Goal: Transaction & Acquisition: Purchase product/service

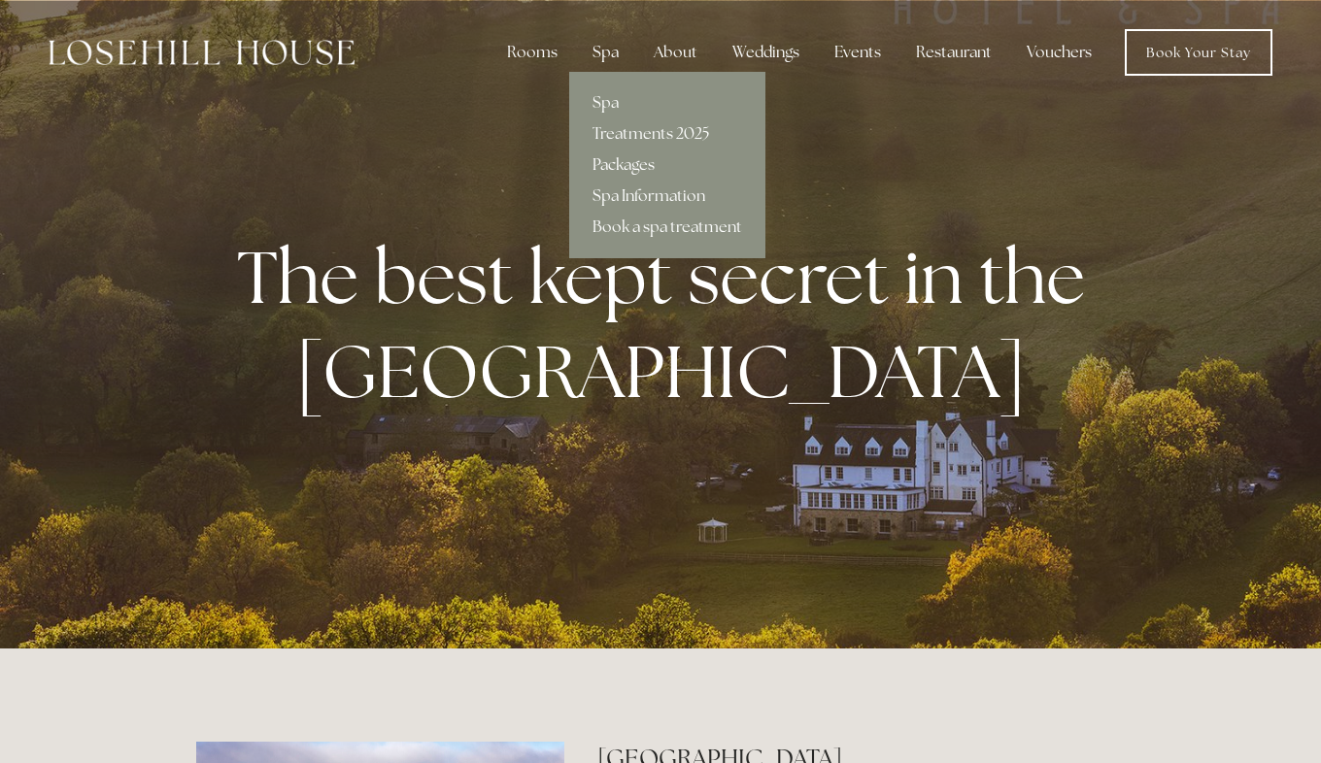
click at [622, 160] on link "Packages" at bounding box center [667, 165] width 196 height 31
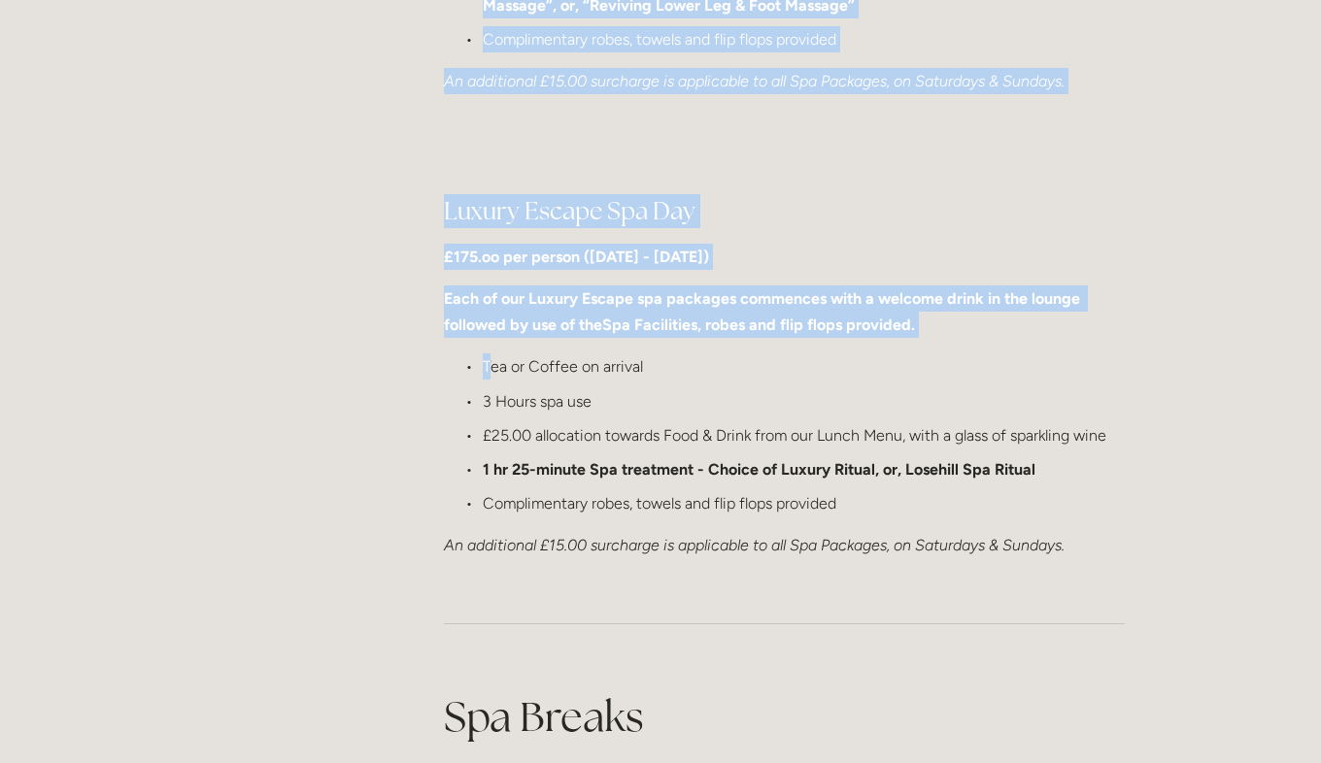
scroll to position [1877, 0]
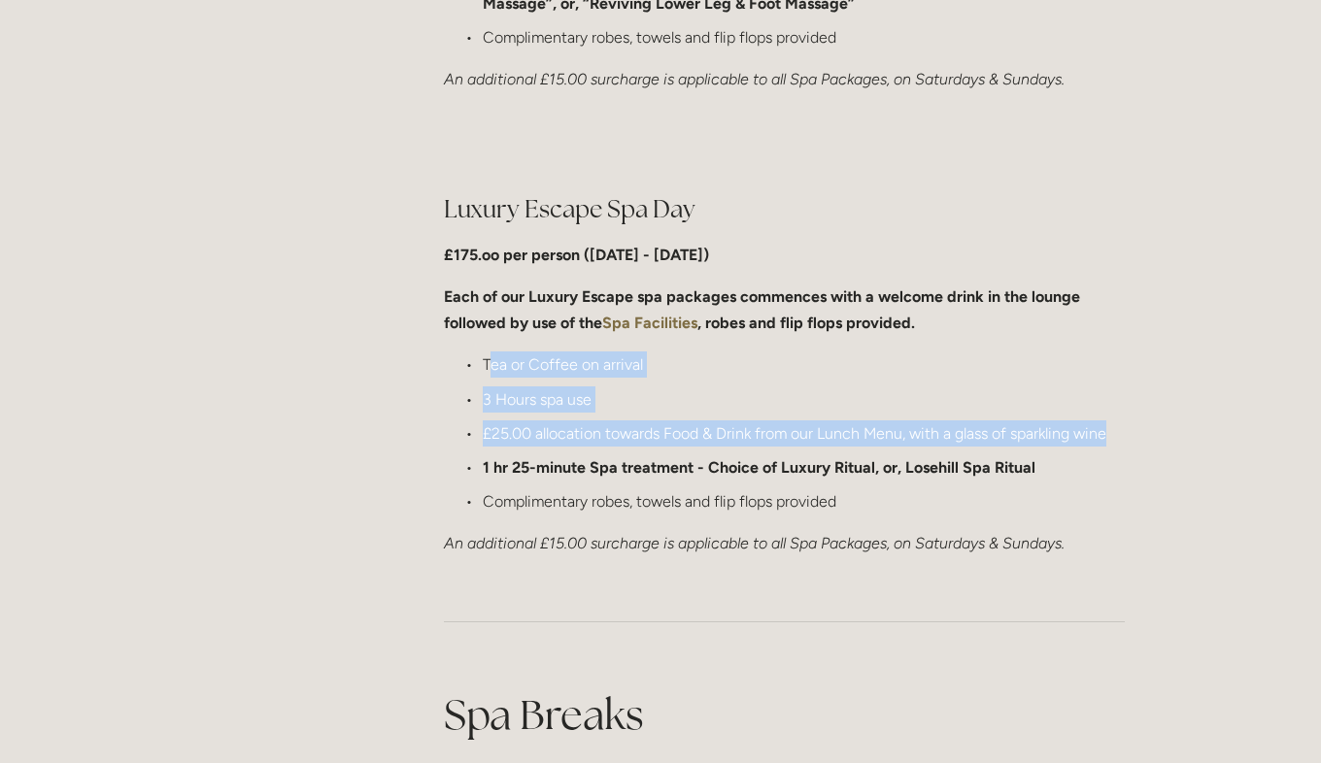
drag, startPoint x: 487, startPoint y: 356, endPoint x: 1132, endPoint y: 430, distance: 649.1
click at [1132, 430] on div "Luxury Escape Spa Day £175.oo per person (Monday - Friday) Each of our Luxury E…" at bounding box center [784, 375] width 714 height 398
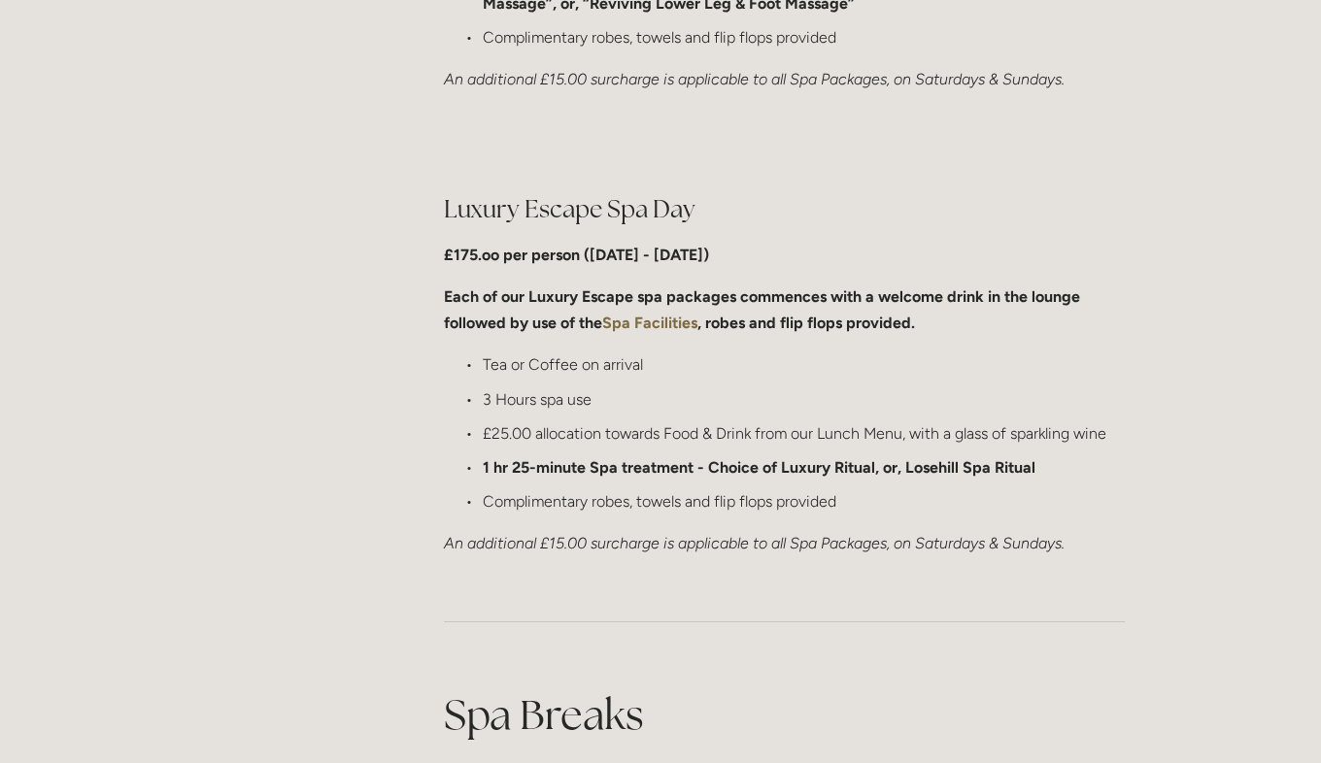
click at [502, 460] on strong "1 hr 25-minute Spa treatment - Choice of Luxury Ritual, or, Losehill Spa Ritual" at bounding box center [759, 467] width 553 height 18
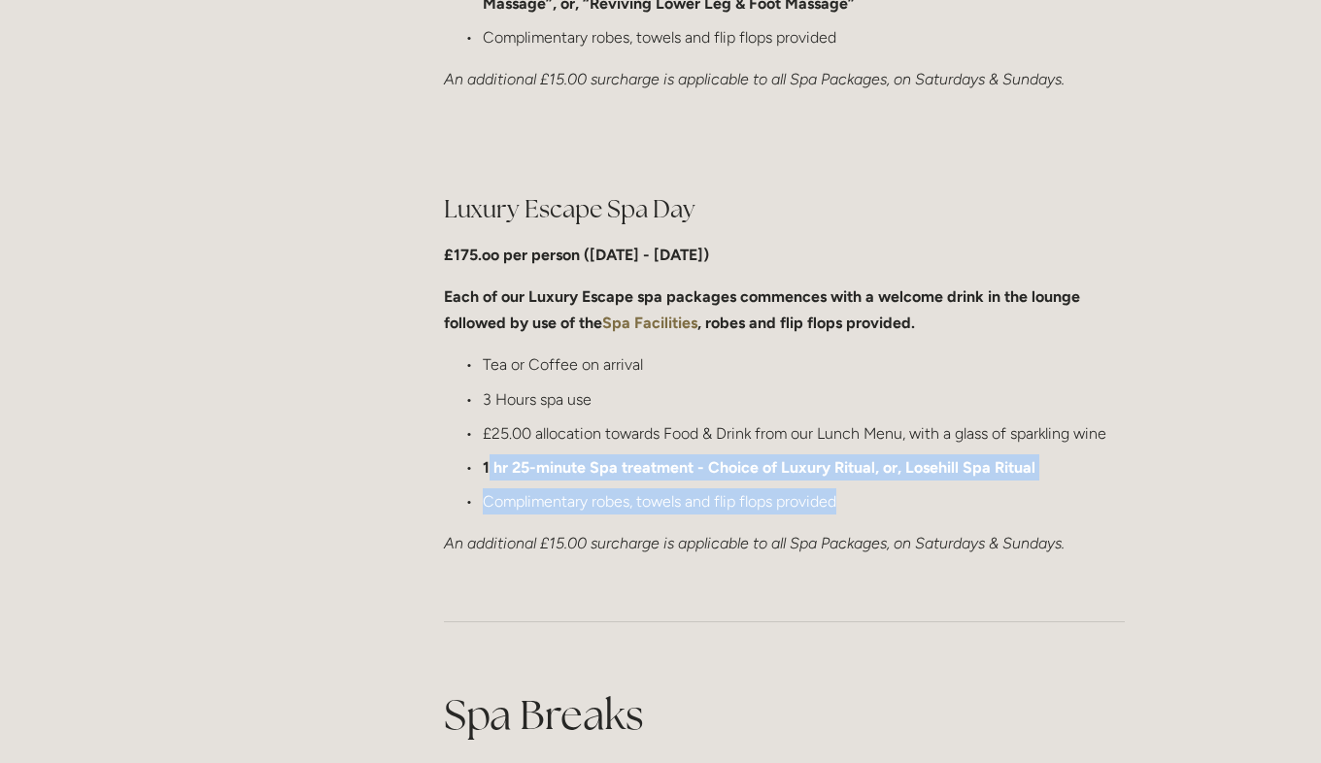
drag, startPoint x: 490, startPoint y: 460, endPoint x: 871, endPoint y: 503, distance: 384.1
click at [871, 503] on ul "Tea or Coffee on arrival 3 Hours spa use £25.00 allocation towards Food & Drink…" at bounding box center [784, 433] width 681 height 163
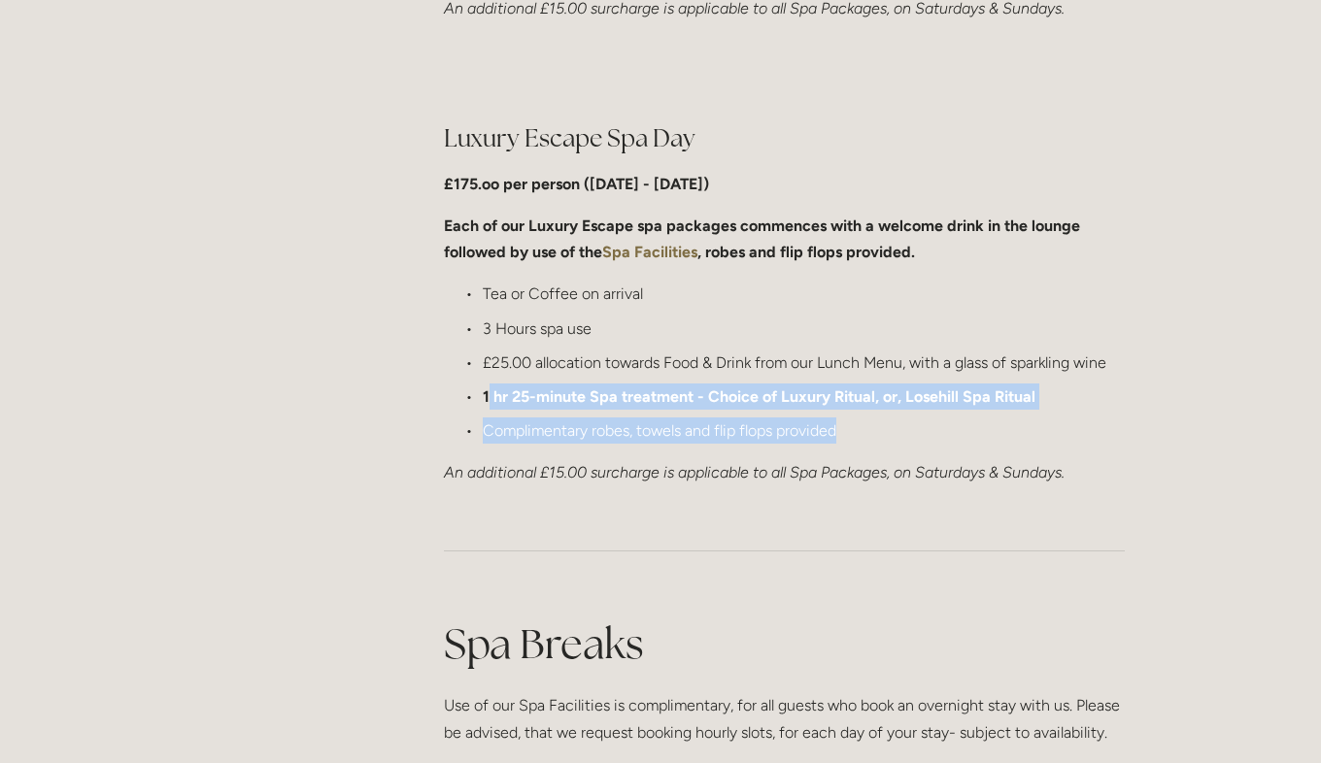
scroll to position [1944, 0]
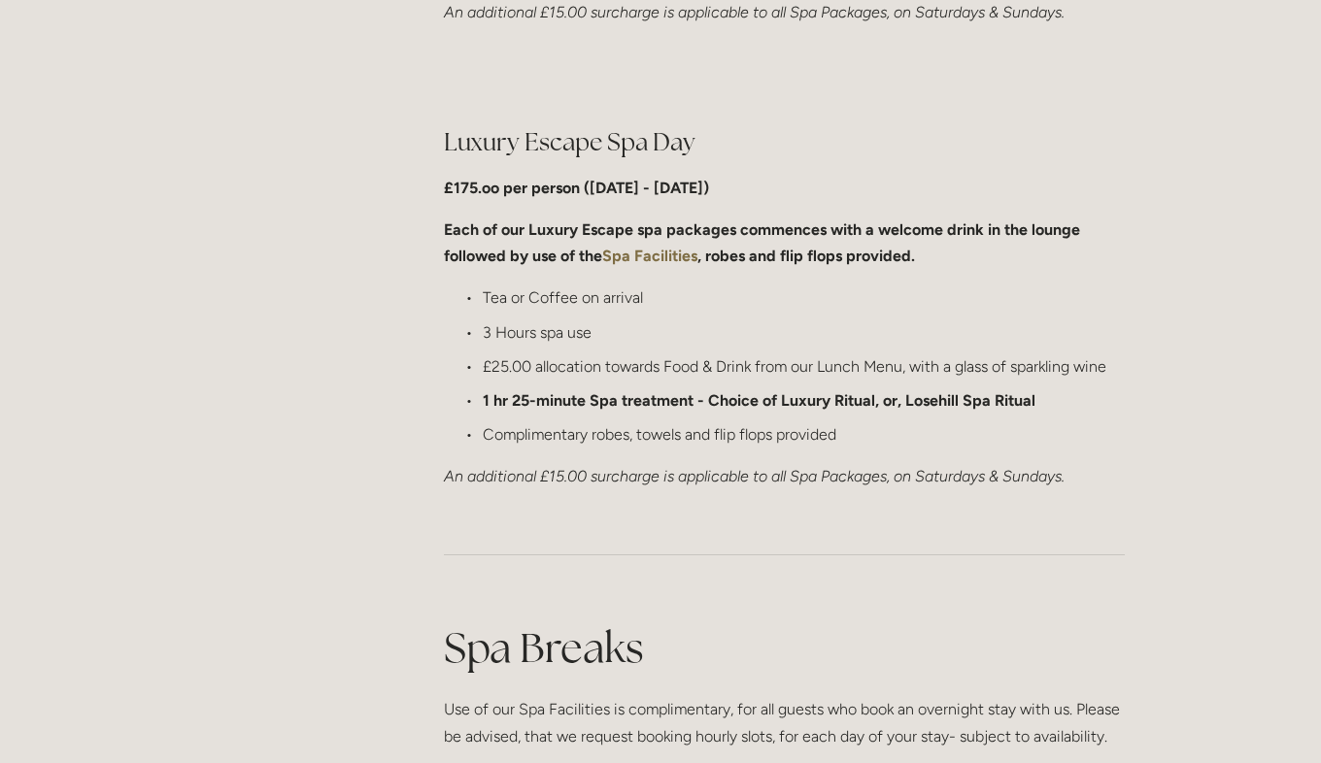
click at [687, 354] on p "£25.00 allocation towards Food & Drink from our Lunch Menu, with a glass of spa…" at bounding box center [804, 367] width 642 height 26
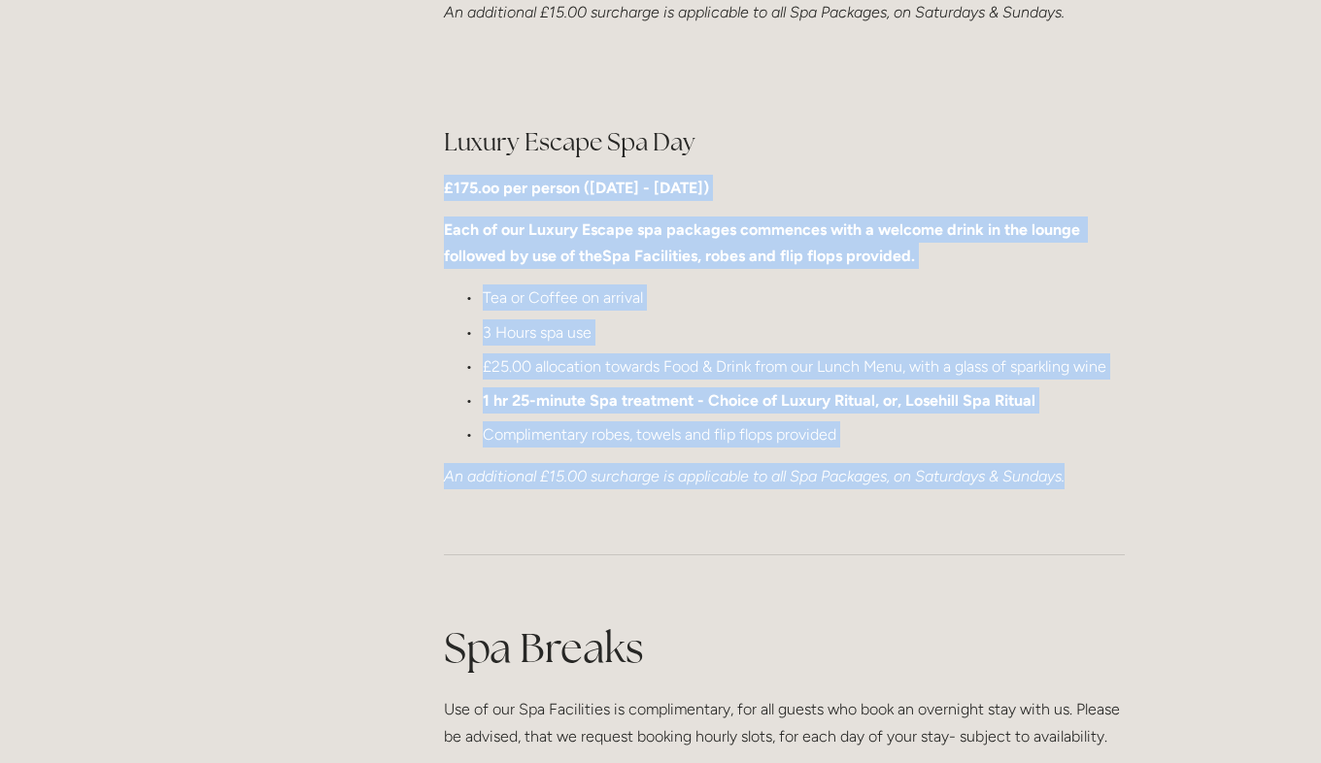
drag, startPoint x: 444, startPoint y: 175, endPoint x: 1088, endPoint y: 462, distance: 705.2
click at [1098, 467] on div "Luxury Escape Spa Day £175.oo per person (Monday - Friday) Each of our Luxury E…" at bounding box center [784, 307] width 681 height 365
click at [864, 324] on p "3 Hours spa use" at bounding box center [804, 333] width 642 height 26
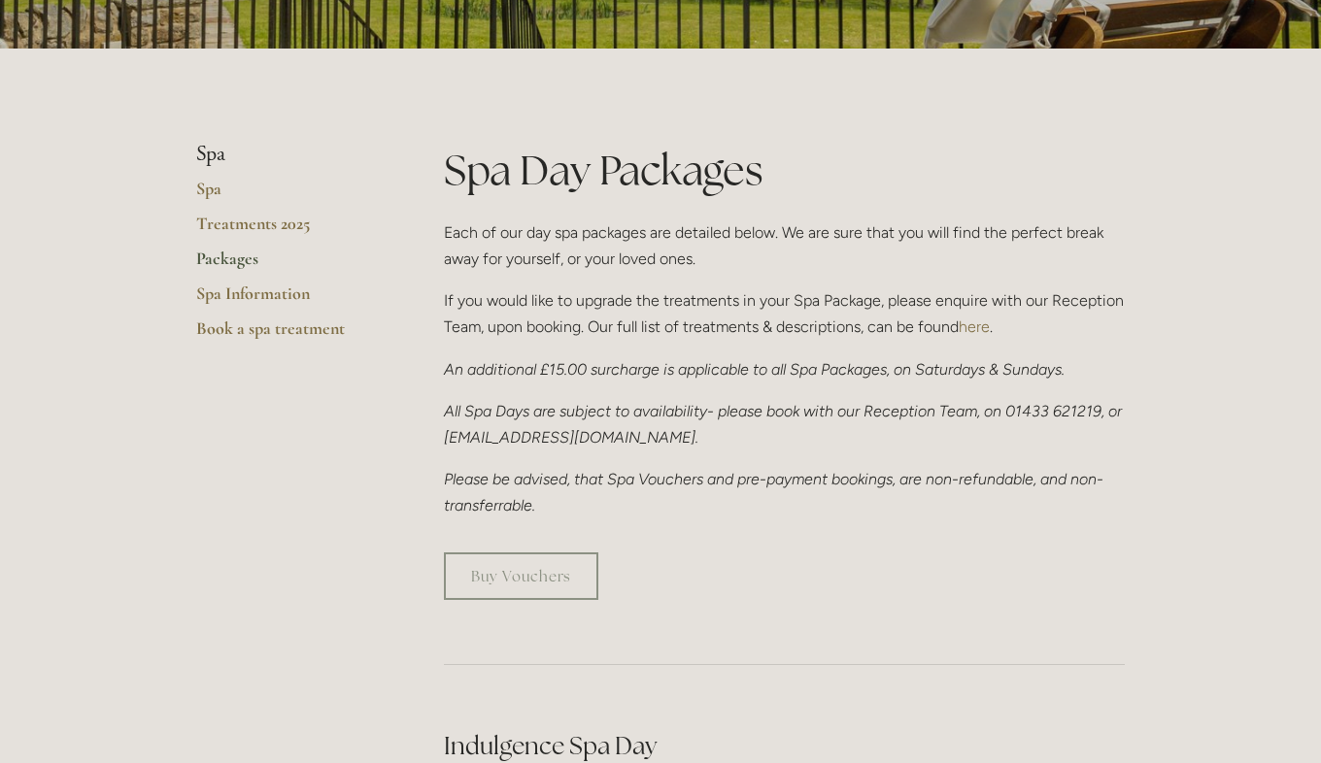
scroll to position [364, 0]
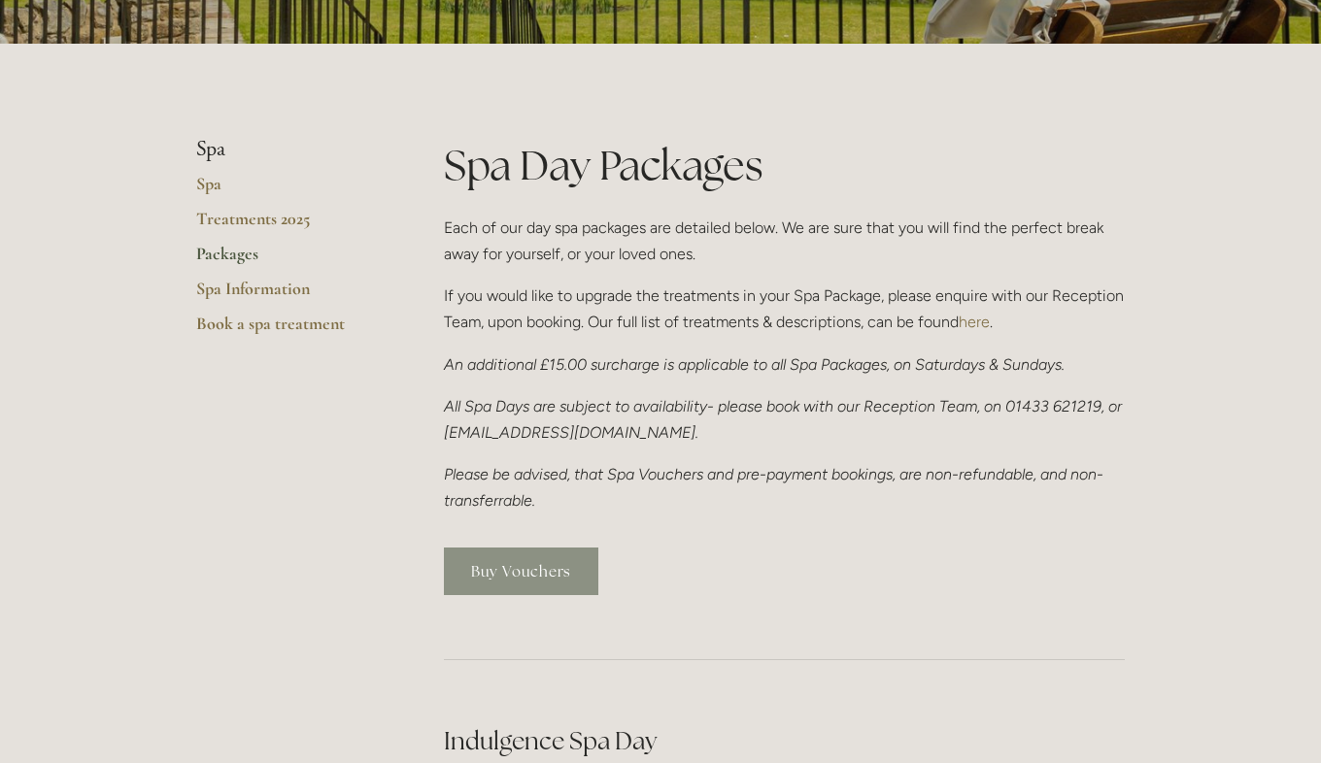
click at [550, 562] on link "Buy Vouchers" at bounding box center [521, 572] width 154 height 48
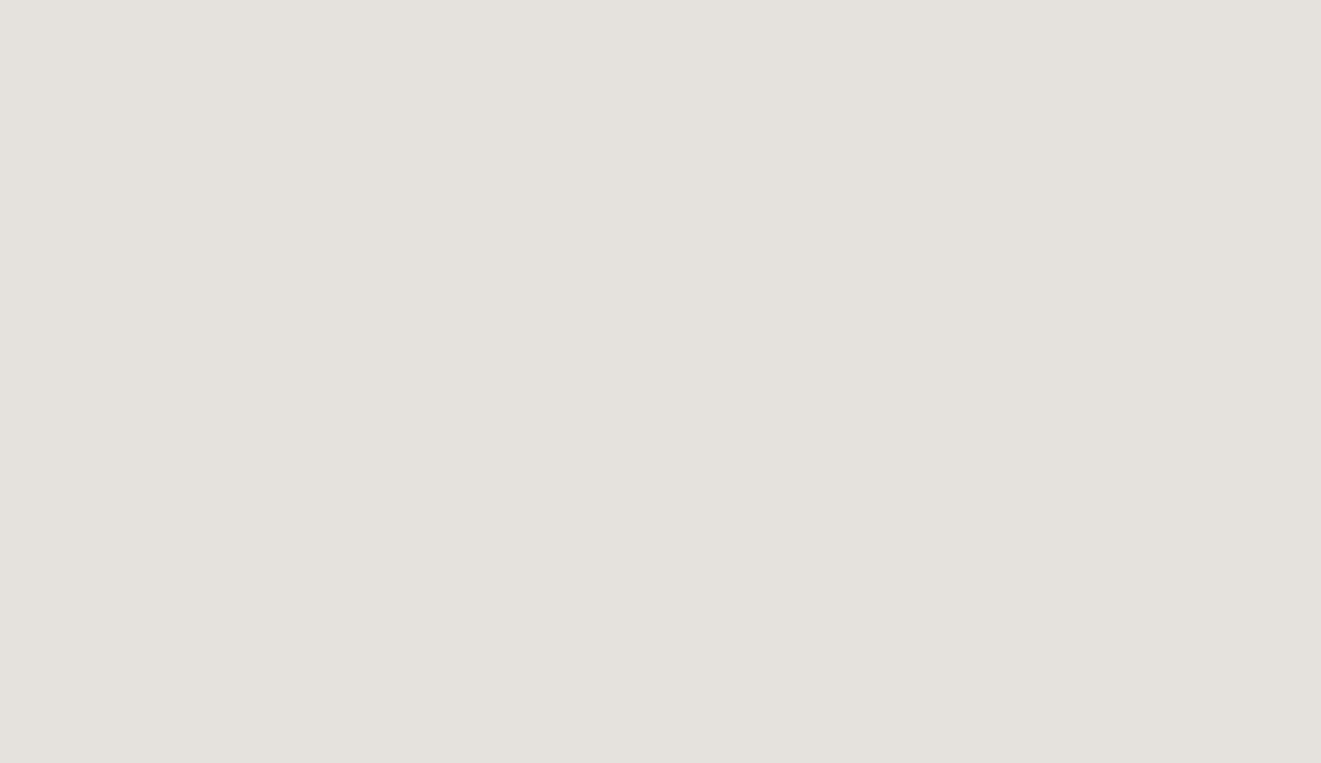
scroll to position [1072, 4]
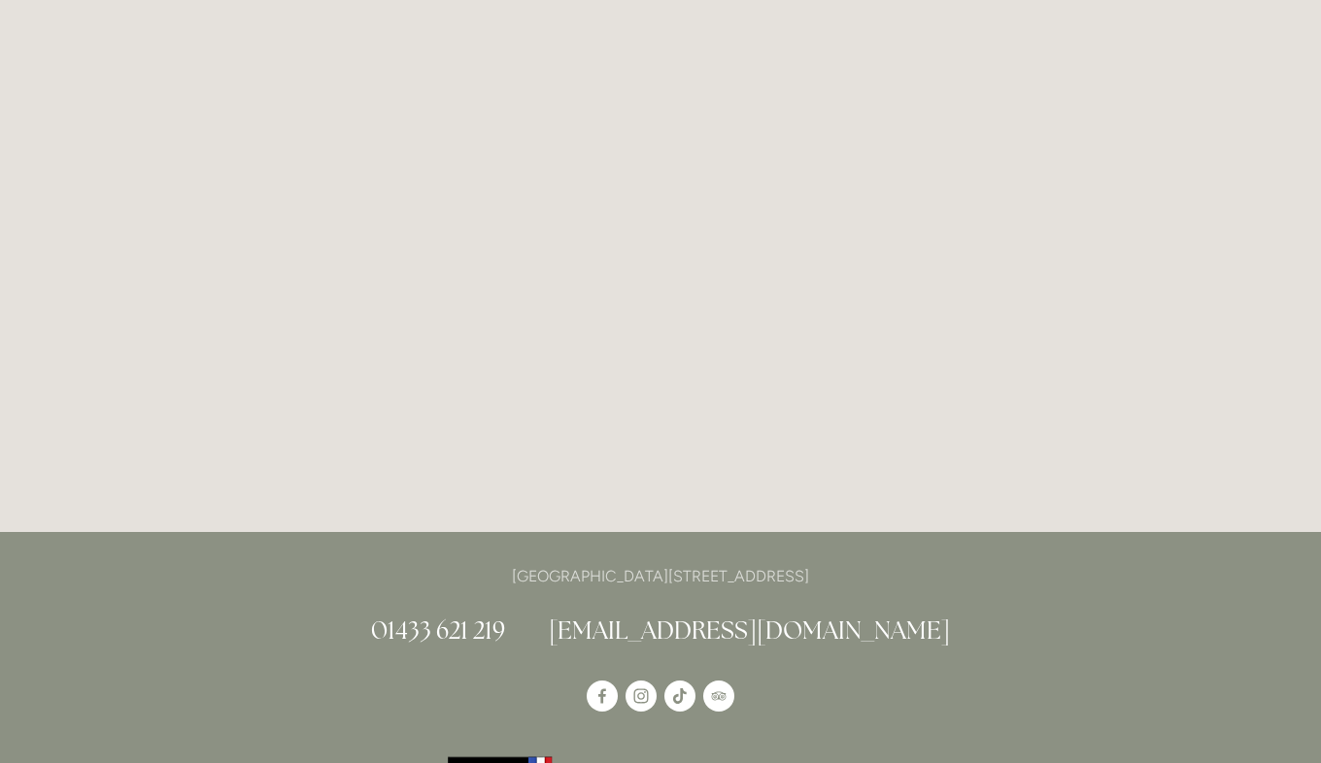
scroll to position [409, 0]
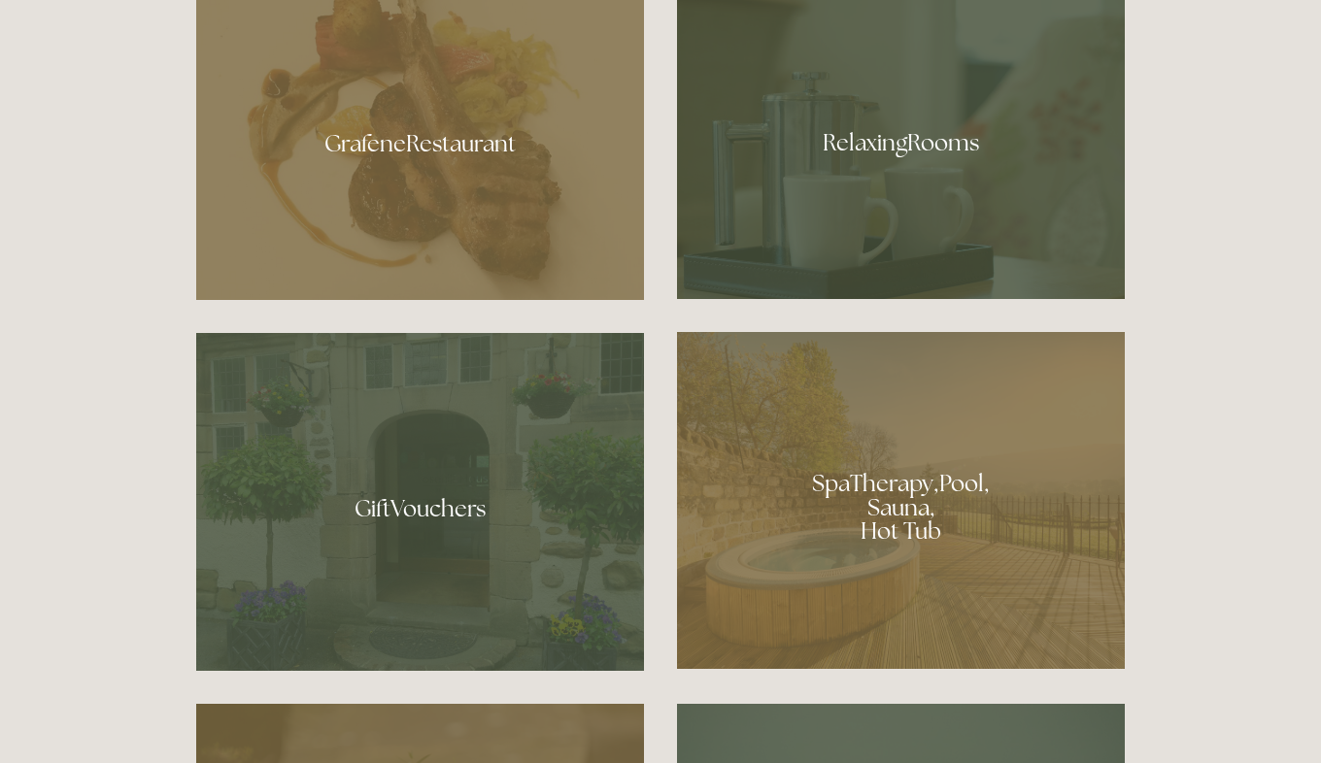
scroll to position [1273, 0]
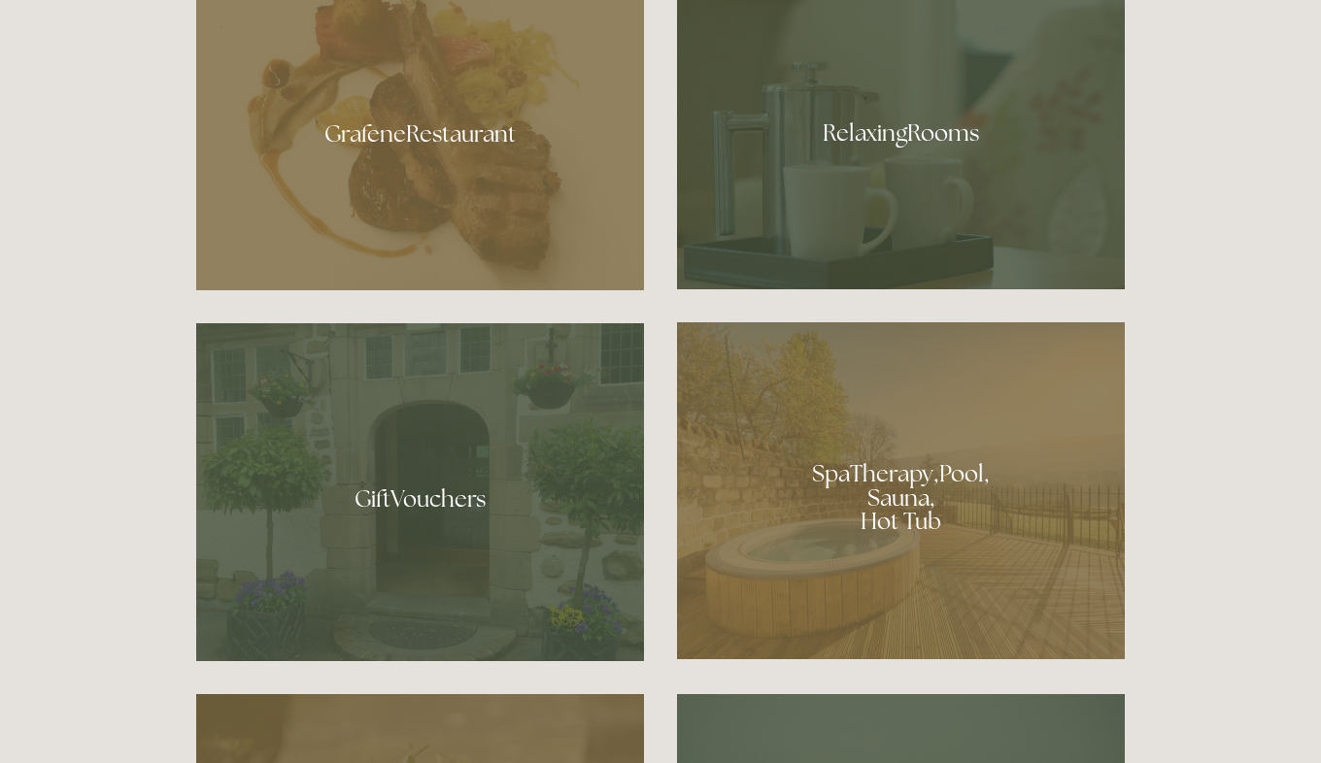
click at [435, 138] on div at bounding box center [420, 126] width 448 height 327
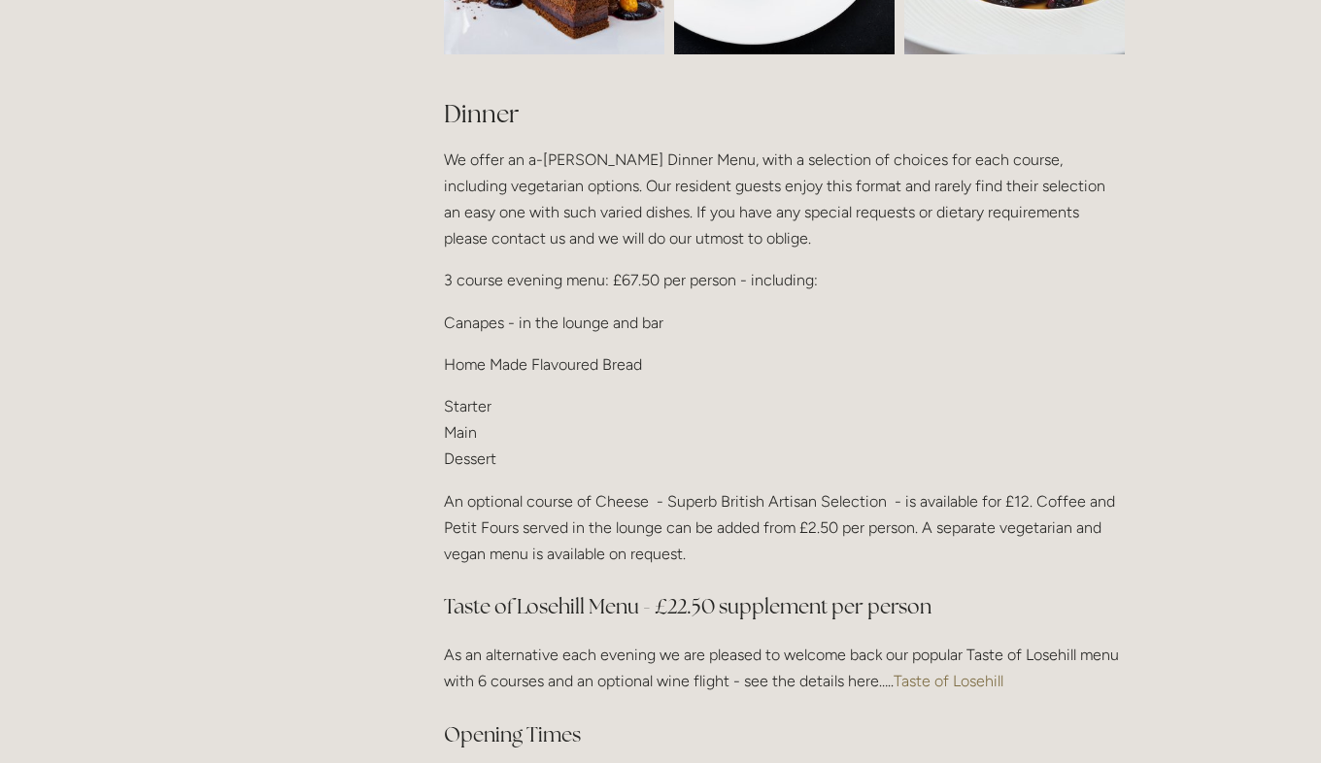
scroll to position [2338, 0]
